Goal: Register for event/course

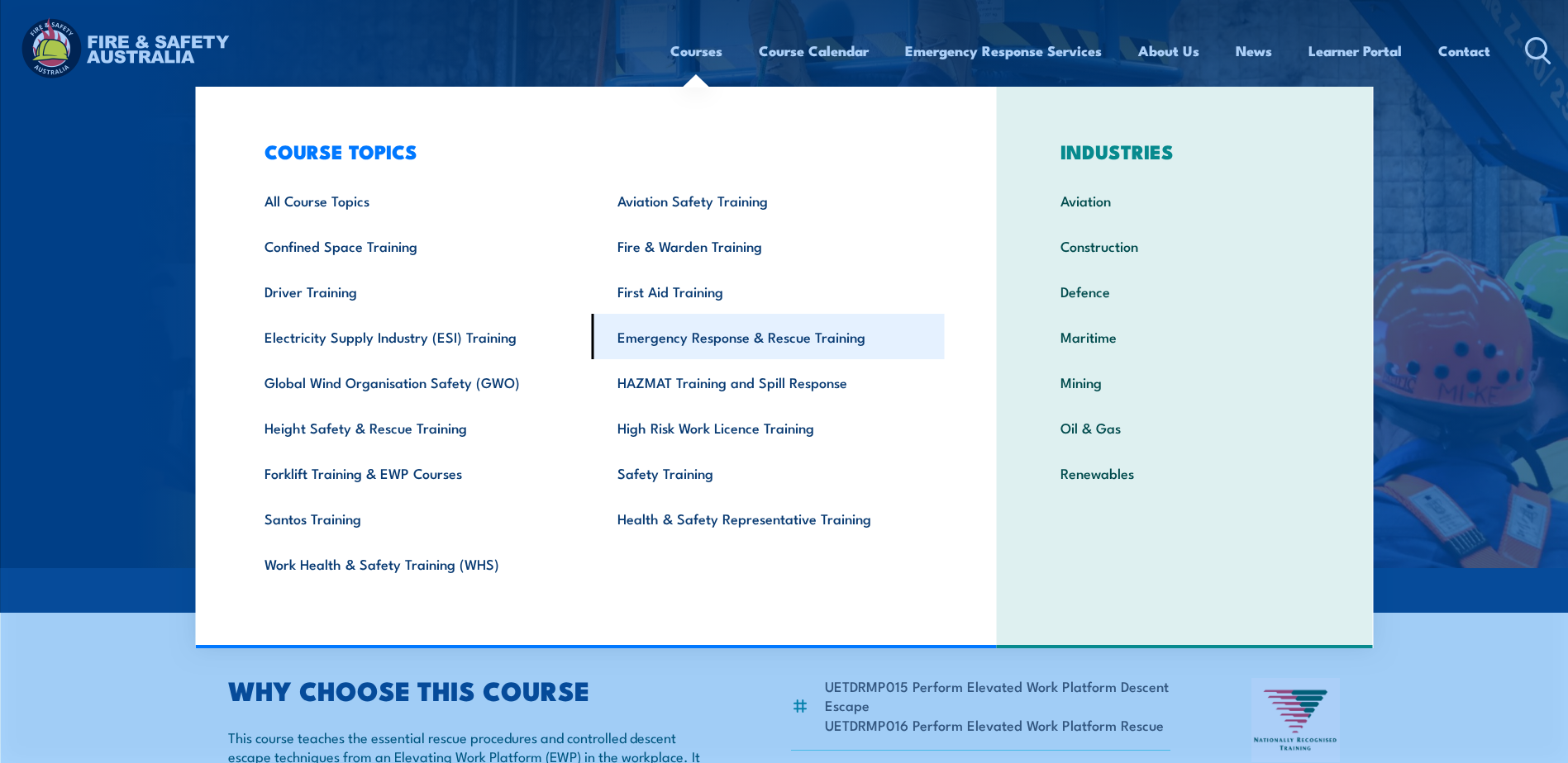
click at [707, 336] on link "Emergency Response & Rescue Training" at bounding box center [768, 336] width 353 height 45
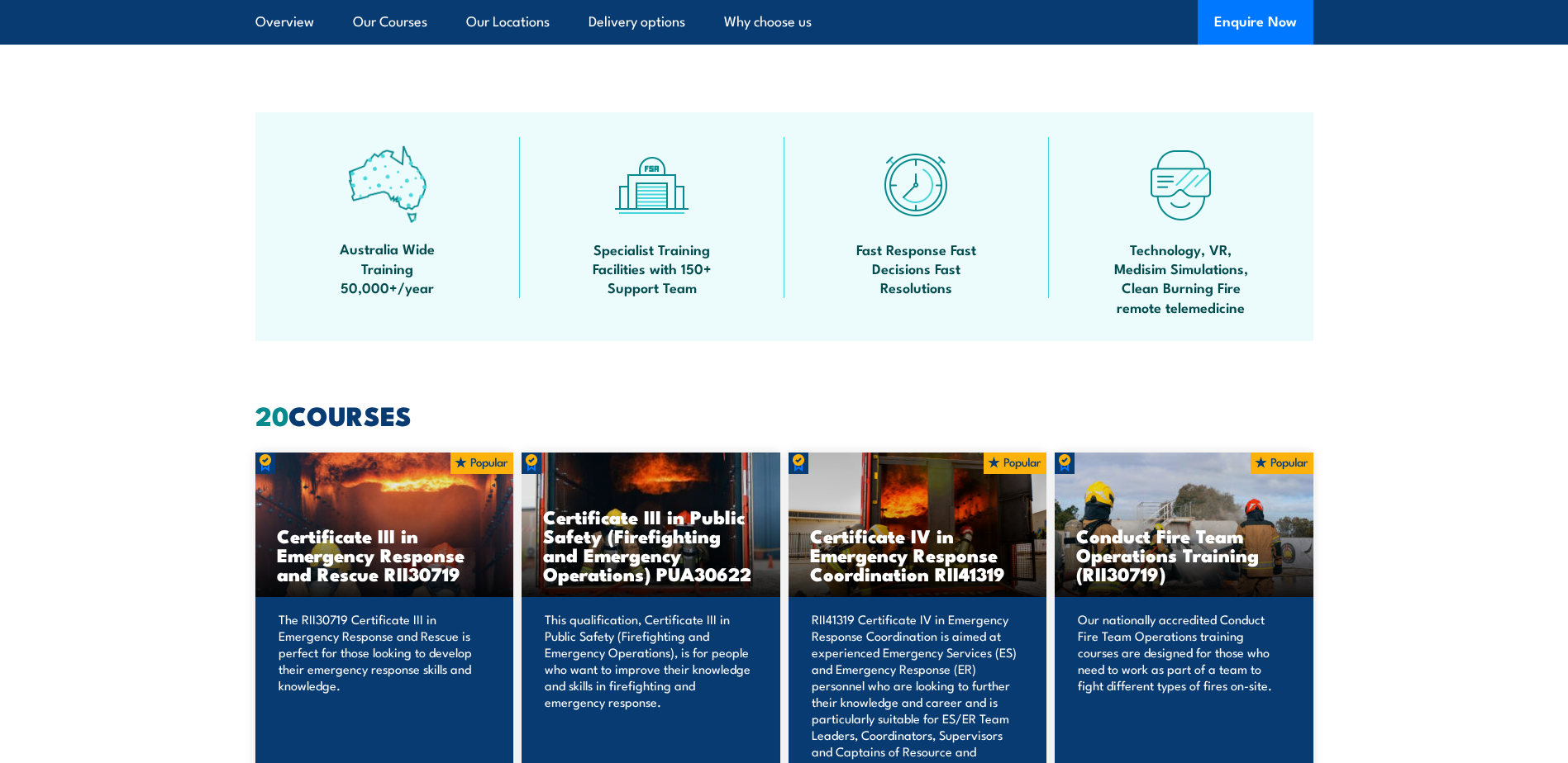
scroll to position [908, 0]
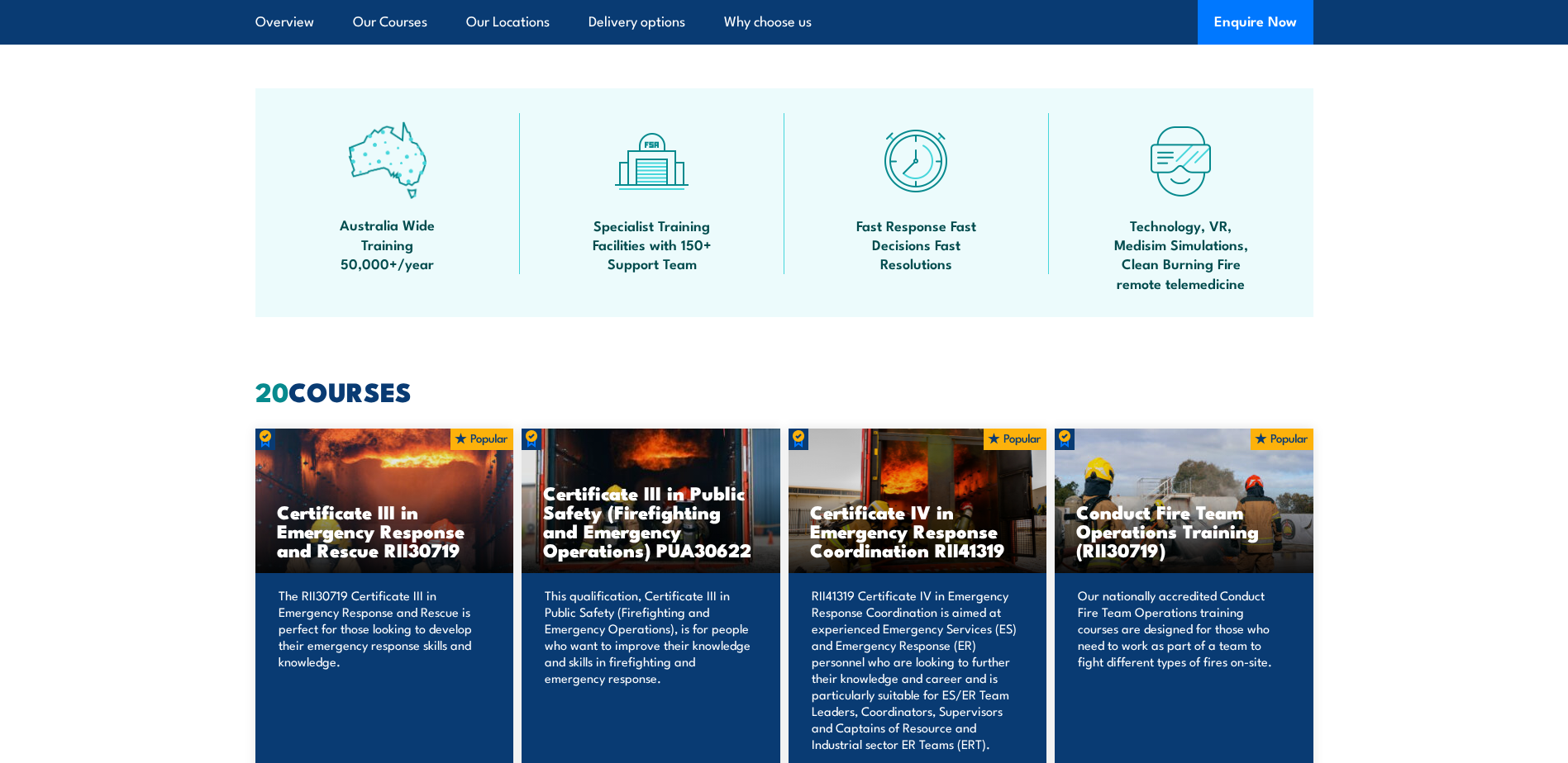
click at [362, 506] on h3 "Certificate III in Emergency Response and Rescue RII30719" at bounding box center [385, 530] width 216 height 57
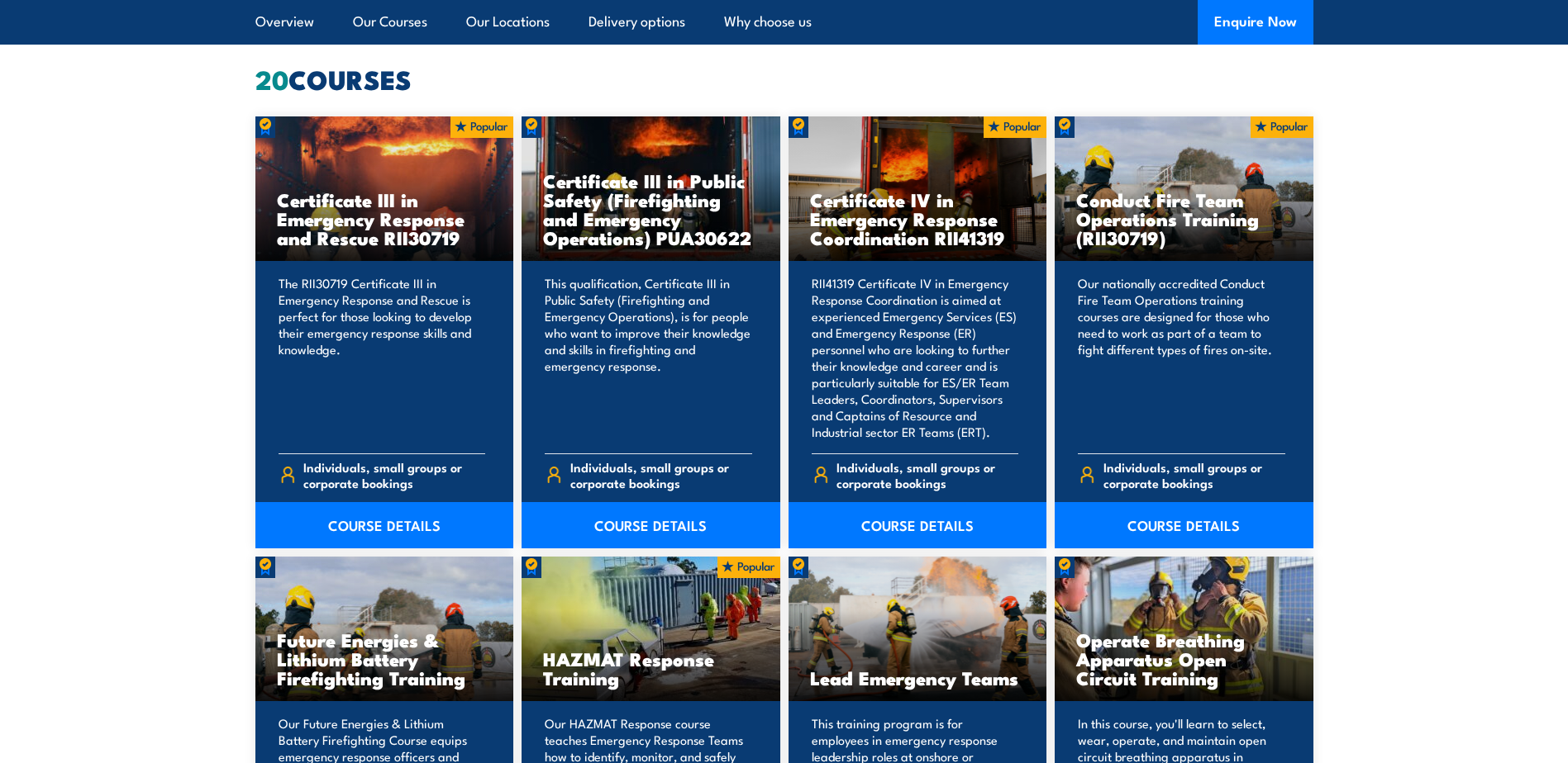
scroll to position [1239, 0]
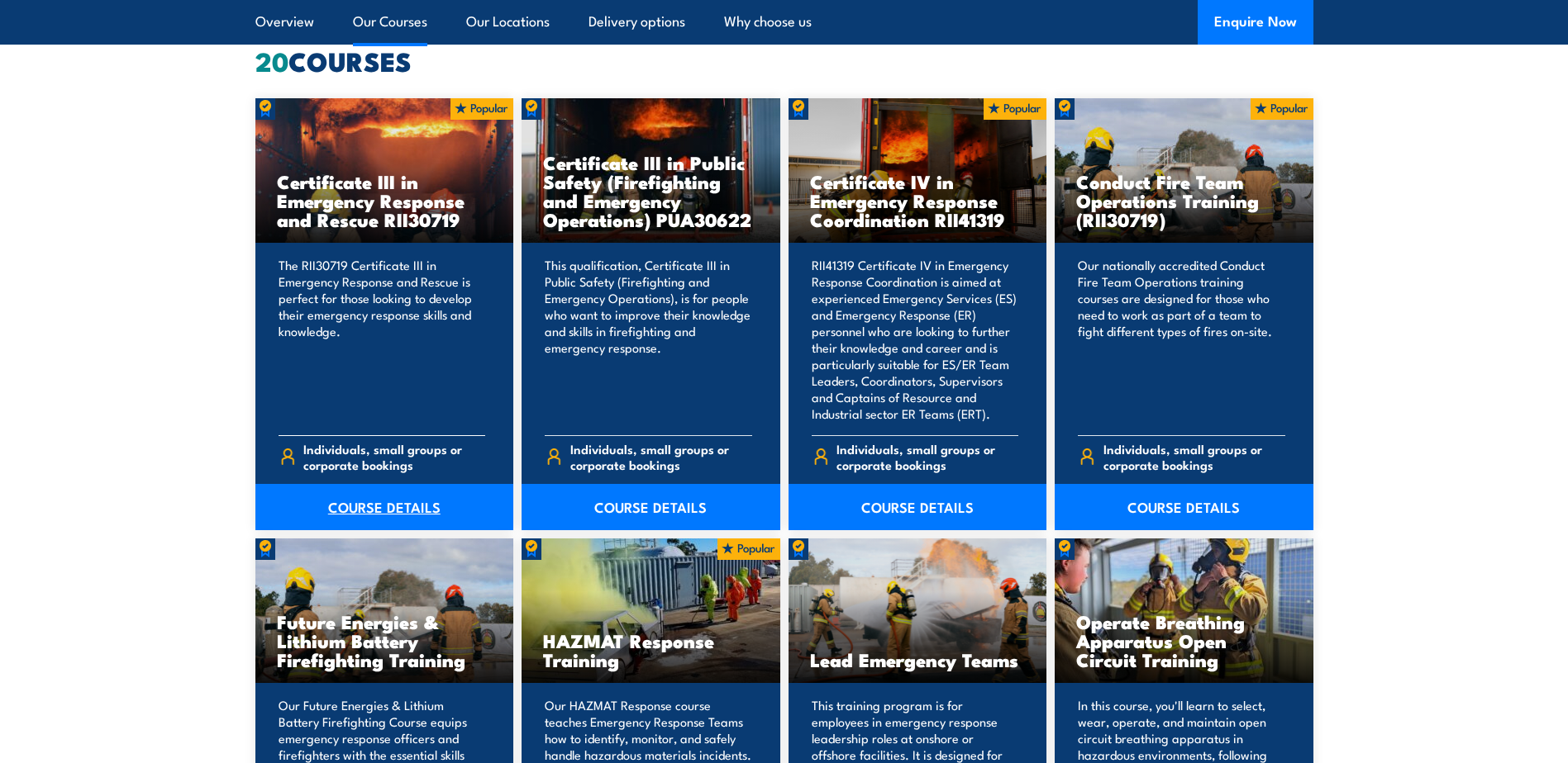
click at [368, 495] on link "COURSE DETAILS" at bounding box center [385, 507] width 258 height 46
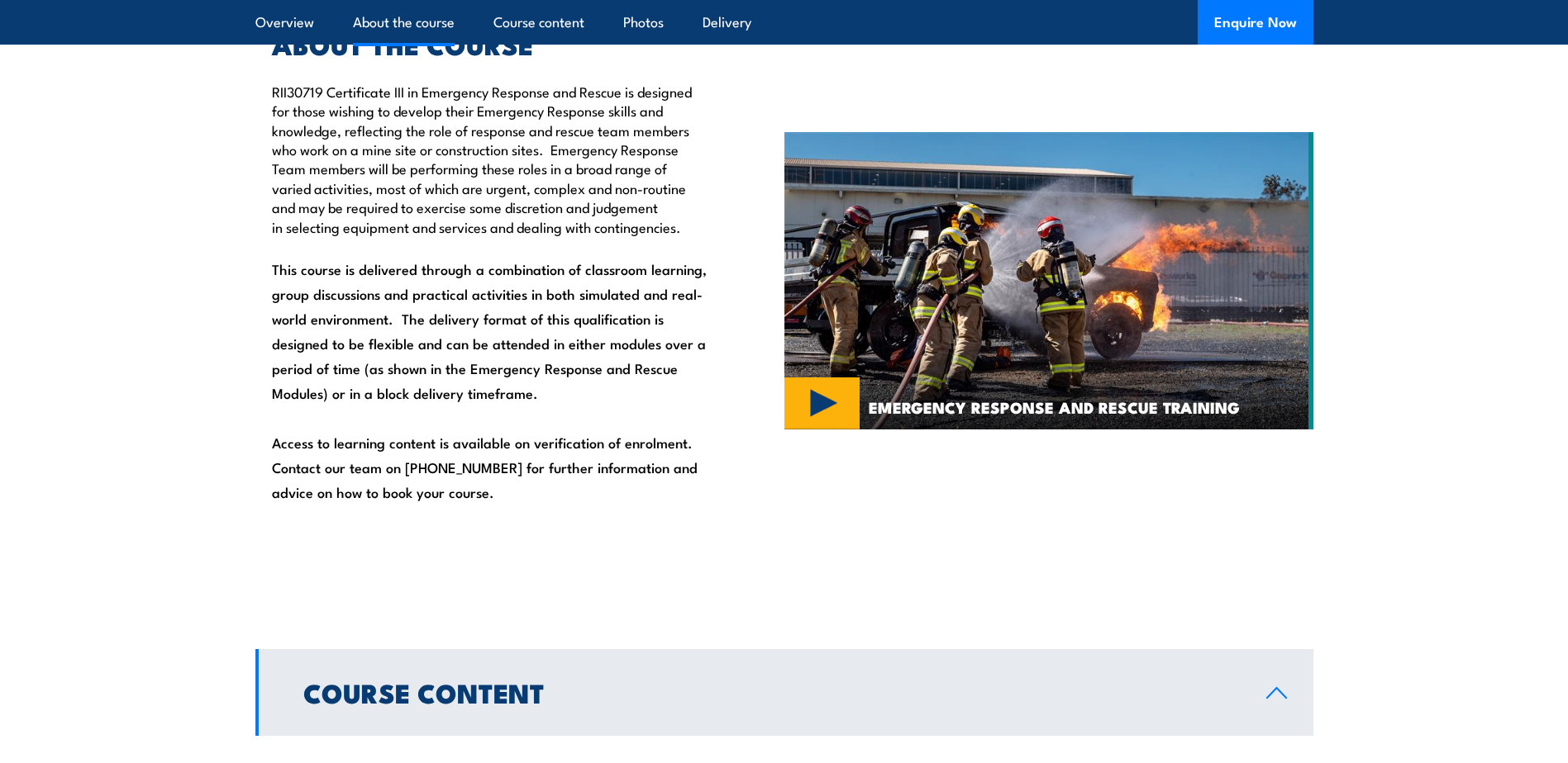
scroll to position [826, 0]
